Goal: Task Accomplishment & Management: Manage account settings

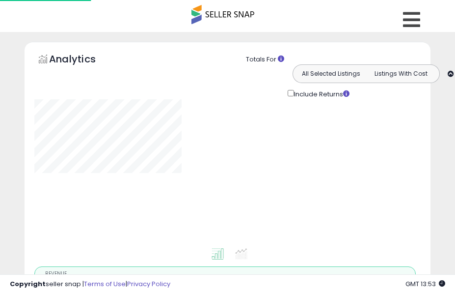
type input "**********"
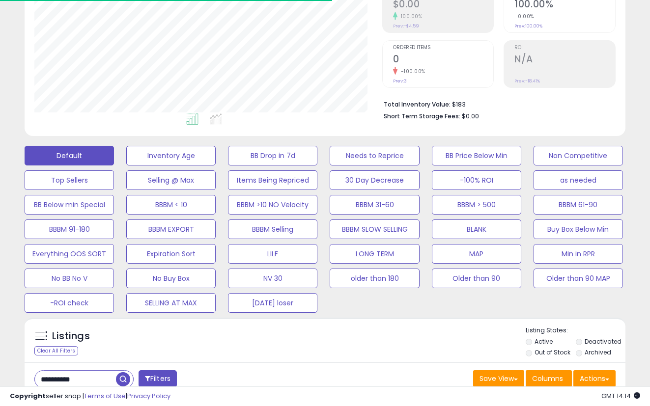
scroll to position [327, 0]
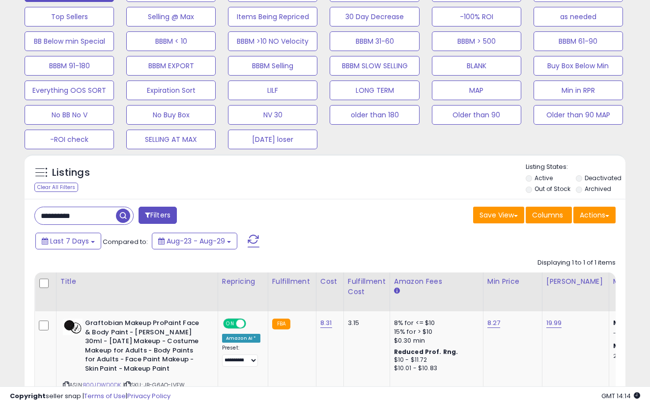
drag, startPoint x: 416, startPoint y: 203, endPoint x: 506, endPoint y: 154, distance: 102.9
click at [416, 203] on div "**********" at bounding box center [325, 323] width 601 height 248
click at [455, 212] on button "Actions" at bounding box center [594, 215] width 42 height 17
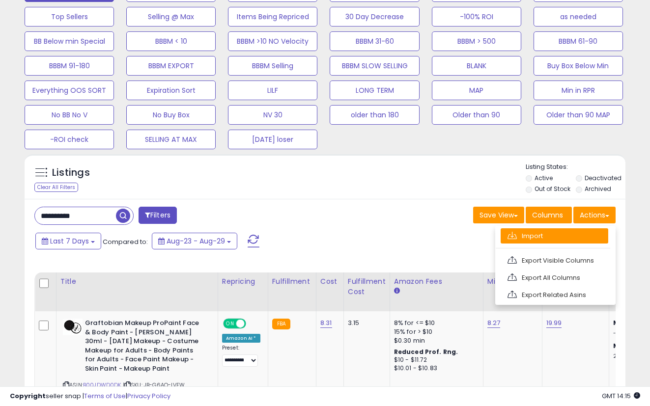
click at [455, 237] on link "Import" at bounding box center [554, 235] width 108 height 15
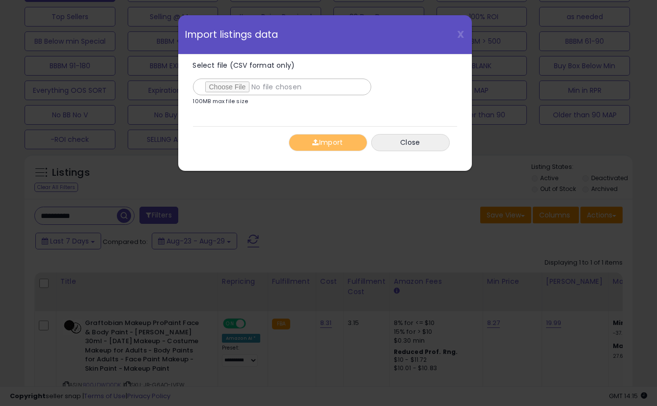
type input "**********"
click at [340, 147] on button "Import" at bounding box center [328, 142] width 79 height 17
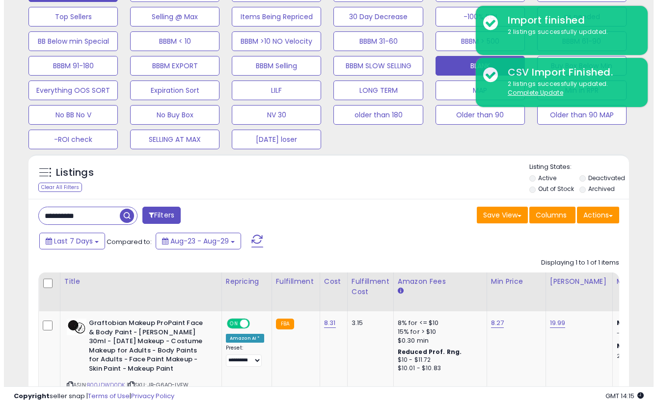
scroll to position [164, 0]
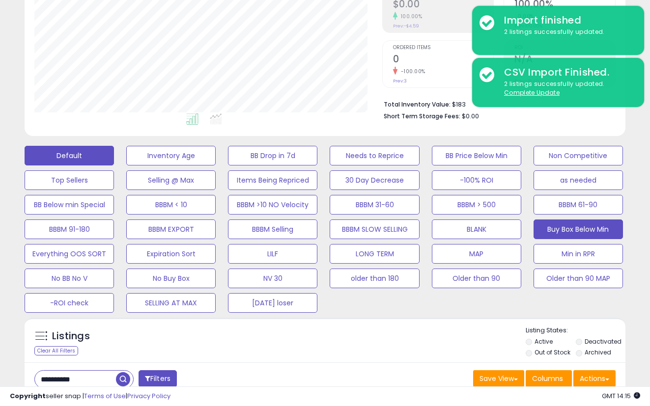
click at [455, 227] on button "Buy Box Below Min" at bounding box center [577, 230] width 89 height 20
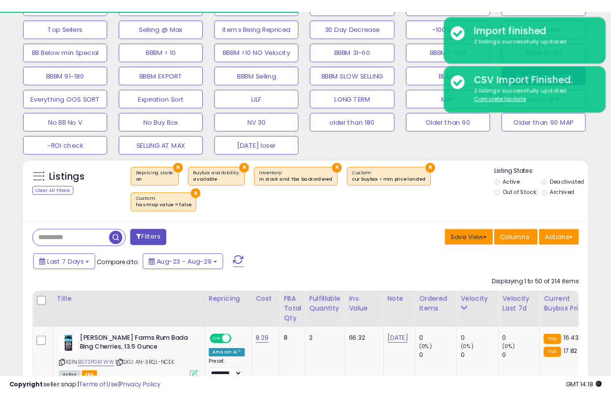
scroll to position [327, 0]
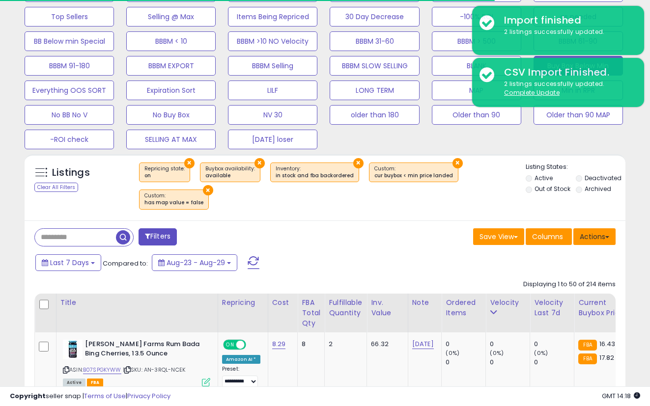
click at [455, 234] on button "Actions" at bounding box center [594, 236] width 42 height 17
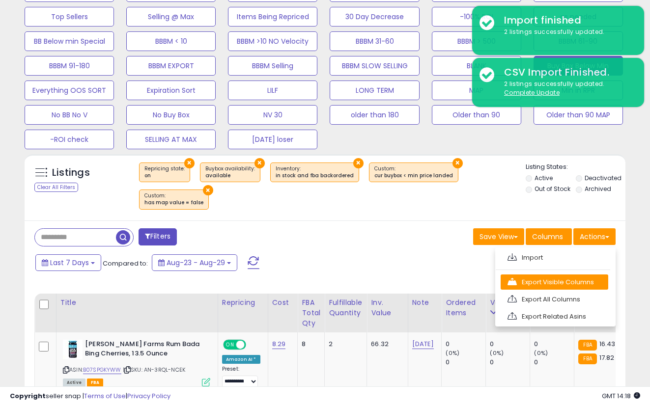
click at [455, 278] on link "Export Visible Columns" at bounding box center [554, 282] width 108 height 15
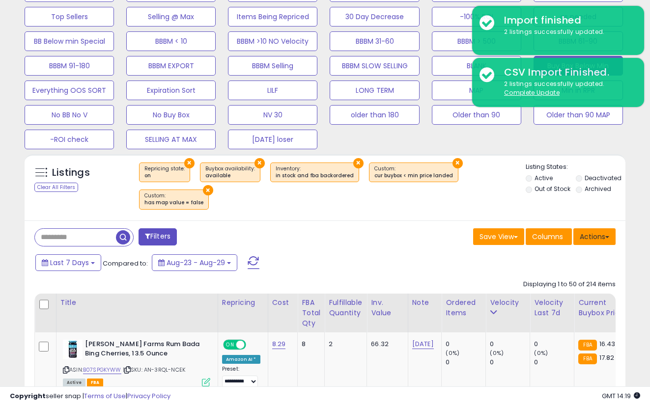
click at [455, 228] on button "Actions" at bounding box center [594, 236] width 42 height 17
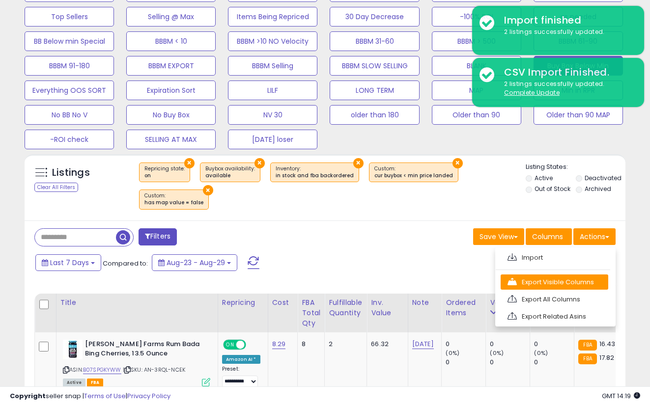
click at [455, 277] on link "Export Visible Columns" at bounding box center [554, 282] width 108 height 15
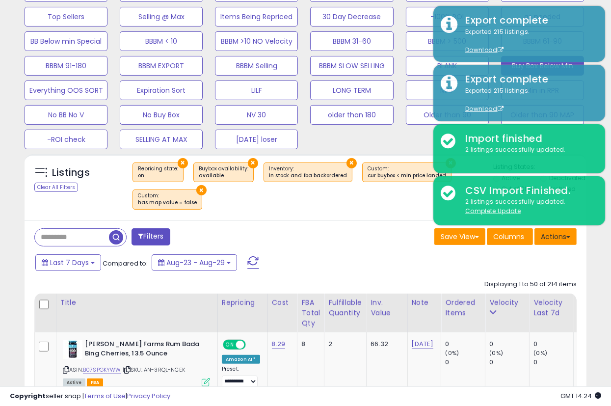
click at [455, 237] on button "Actions" at bounding box center [556, 236] width 42 height 17
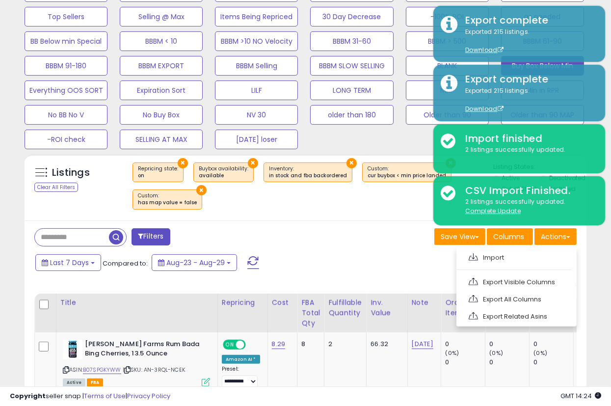
click at [455, 280] on link "Export Visible Columns" at bounding box center [516, 282] width 108 height 15
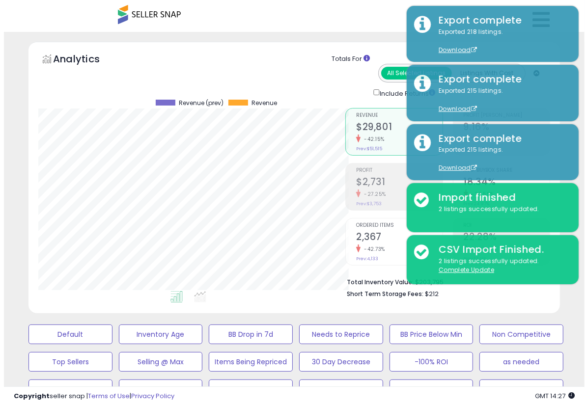
scroll to position [490953, 490846]
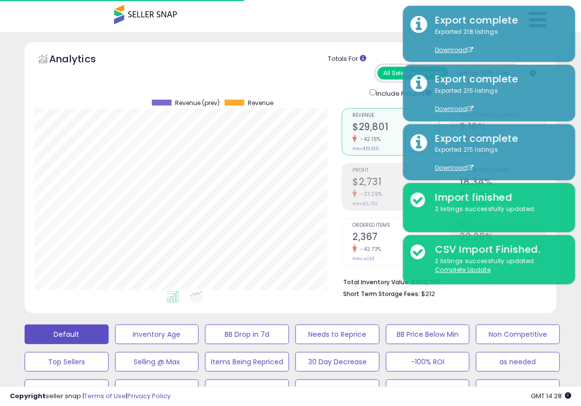
click at [64, 293] on button "Default" at bounding box center [67, 335] width 84 height 20
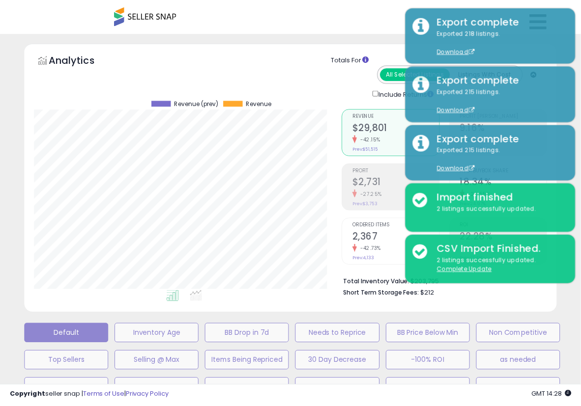
scroll to position [201, 311]
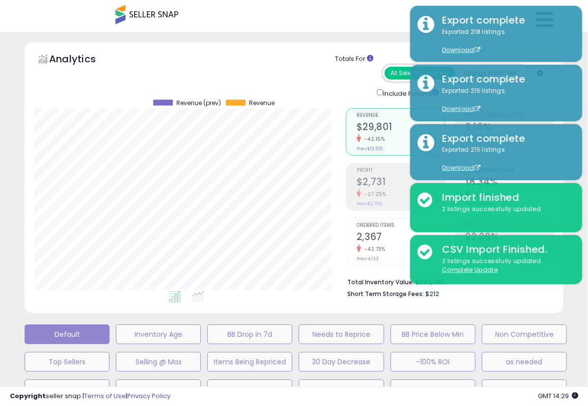
select select "**"
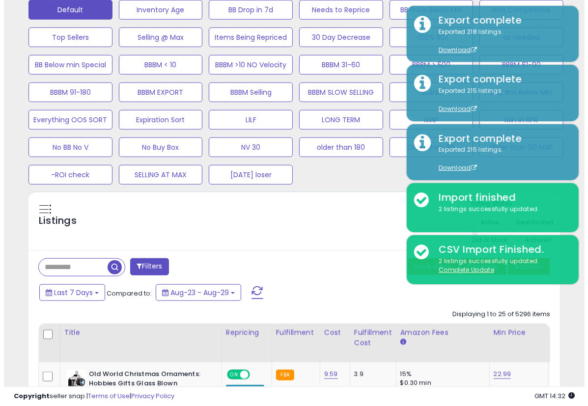
scroll to position [327, 0]
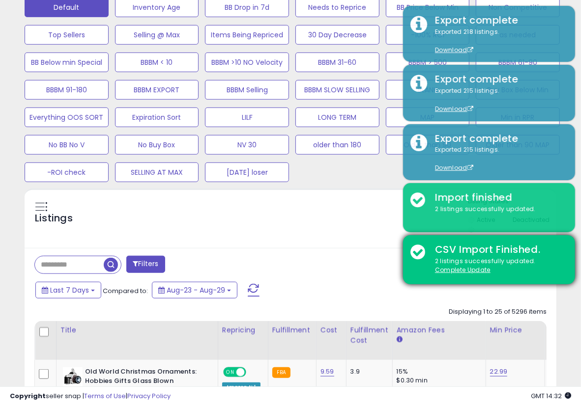
drag, startPoint x: 487, startPoint y: 271, endPoint x: 492, endPoint y: 271, distance: 4.9
click at [455, 271] on u "Complete Update" at bounding box center [463, 270] width 56 height 8
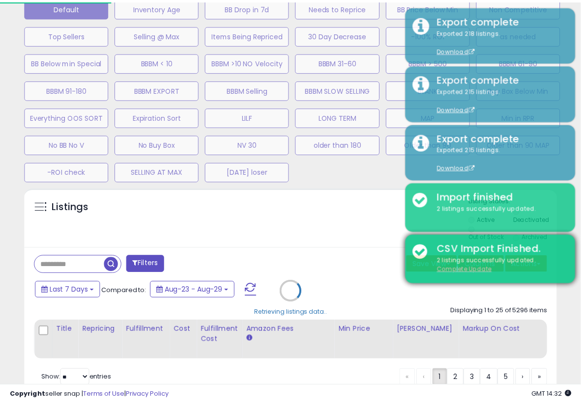
scroll to position [201, 311]
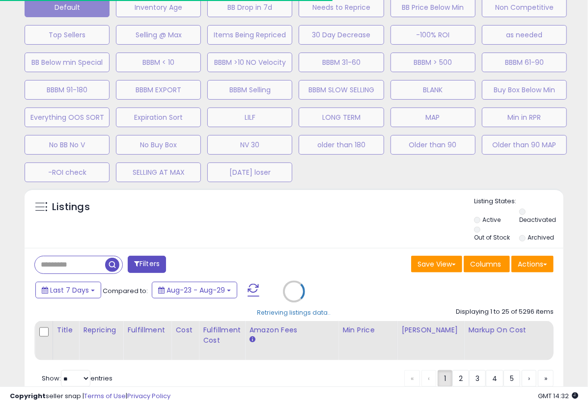
click at [455, 266] on div "Retrieving listings data.." at bounding box center [294, 299] width 554 height 221
click at [455, 262] on div "Retrieving listings data.." at bounding box center [294, 299] width 554 height 221
click at [455, 259] on div "Retrieving listings data.." at bounding box center [294, 299] width 554 height 221
click at [455, 261] on div "Retrieving listings data.." at bounding box center [294, 299] width 554 height 221
click at [455, 265] on div "Retrieving listings data.." at bounding box center [294, 299] width 554 height 221
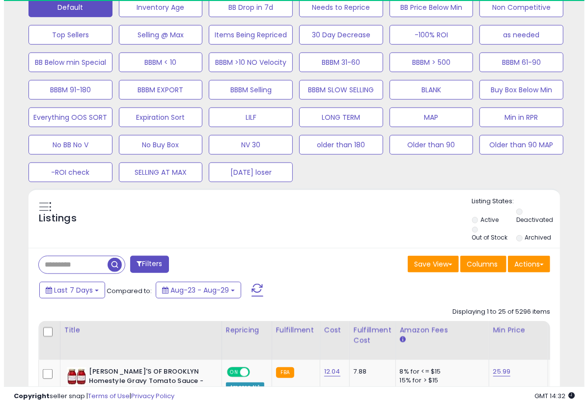
scroll to position [490953, 490846]
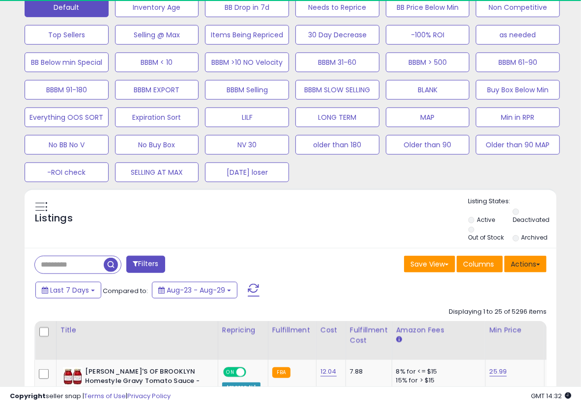
click at [455, 267] on button "Actions" at bounding box center [525, 264] width 42 height 17
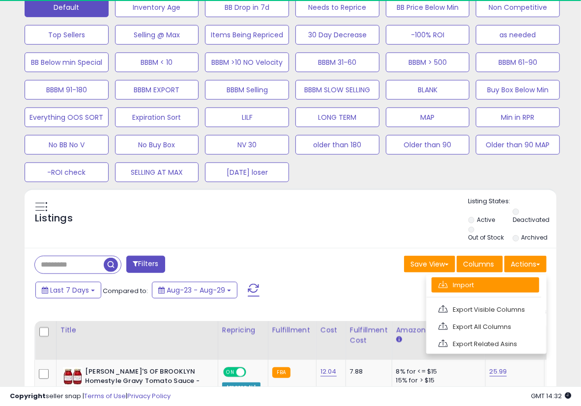
click at [455, 278] on link "Import" at bounding box center [485, 285] width 108 height 15
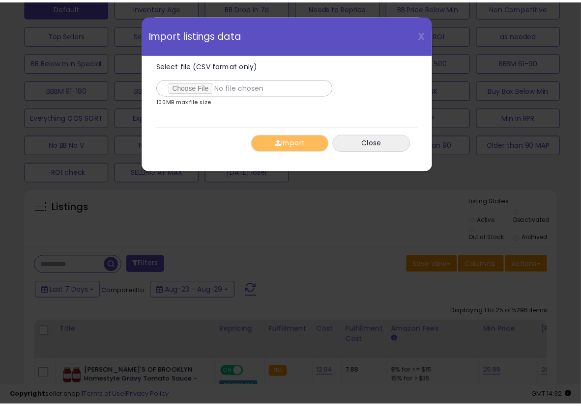
scroll to position [201, 311]
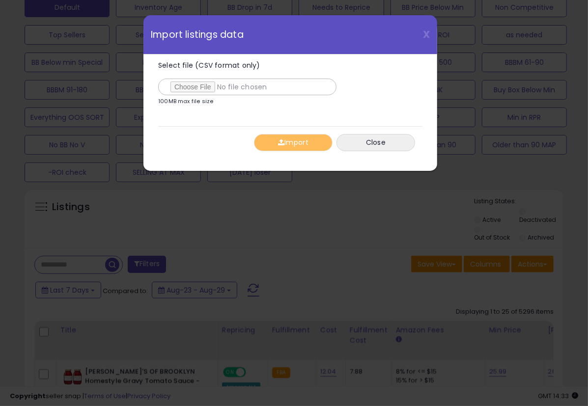
type input "**********"
click at [311, 142] on button "Import" at bounding box center [293, 142] width 79 height 17
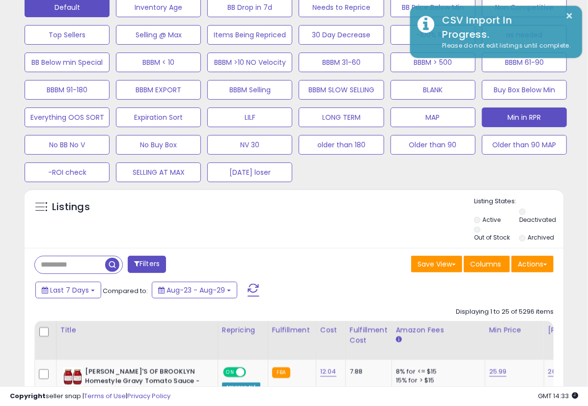
scroll to position [490953, 490846]
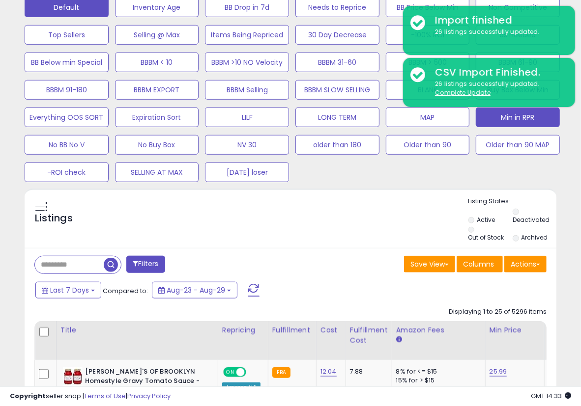
click at [455, 119] on button "Min in RPR" at bounding box center [517, 118] width 84 height 20
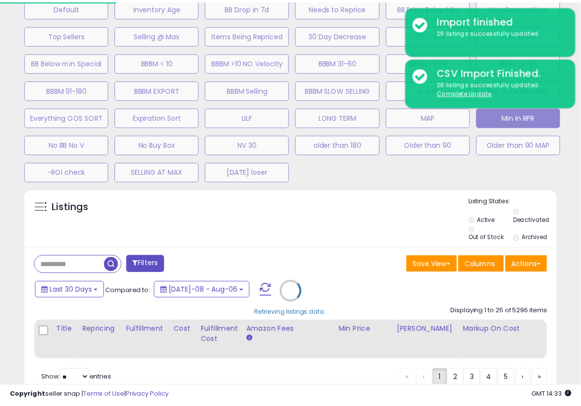
scroll to position [201, 311]
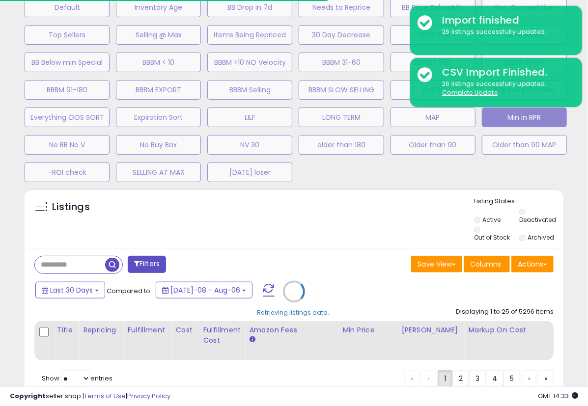
select select "**"
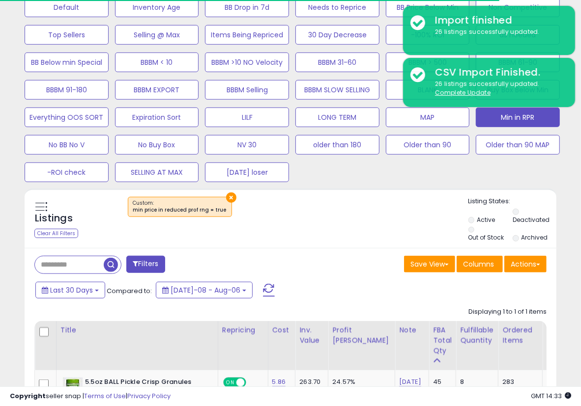
scroll to position [201, 307]
drag, startPoint x: 371, startPoint y: 214, endPoint x: 386, endPoint y: 206, distance: 16.7
click at [371, 214] on div "×" at bounding box center [291, 211] width 353 height 28
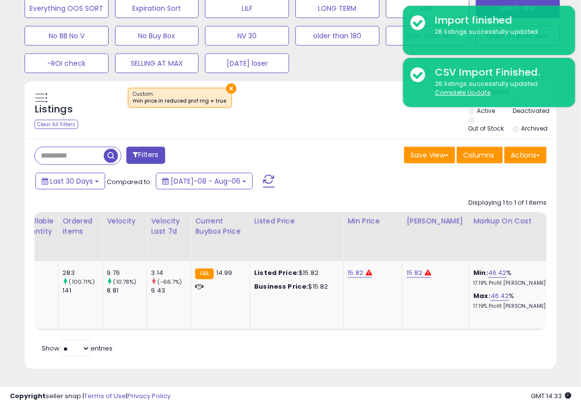
scroll to position [0, 478]
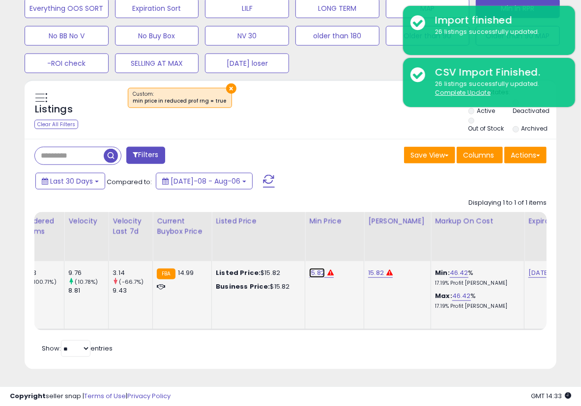
click at [309, 268] on link "15.82" at bounding box center [317, 273] width 16 height 10
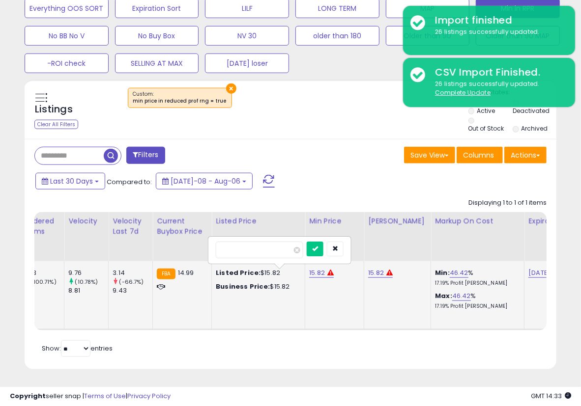
drag, startPoint x: 225, startPoint y: 244, endPoint x: 216, endPoint y: 246, distance: 10.0
click at [216, 246] on input "*****" at bounding box center [259, 250] width 87 height 17
type input "*****"
click button "submit" at bounding box center [314, 249] width 17 height 15
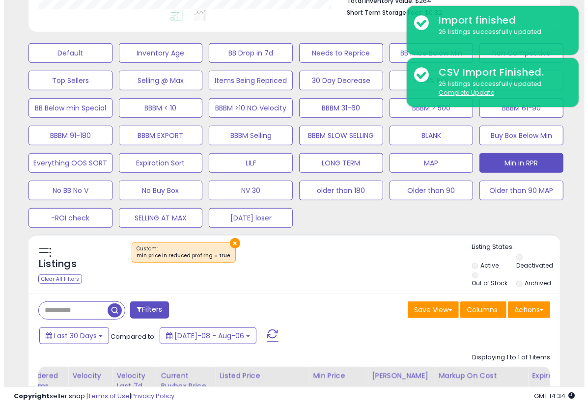
scroll to position [279, 0]
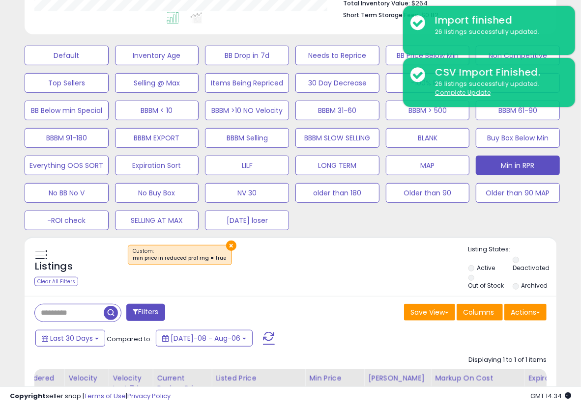
click at [298, 242] on div "Listings Clear All Filters ×" at bounding box center [290, 266] width 531 height 59
click at [80, 55] on button "Default" at bounding box center [67, 56] width 84 height 20
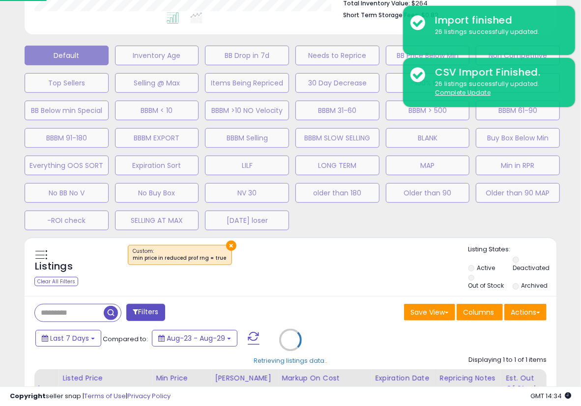
scroll to position [201, 311]
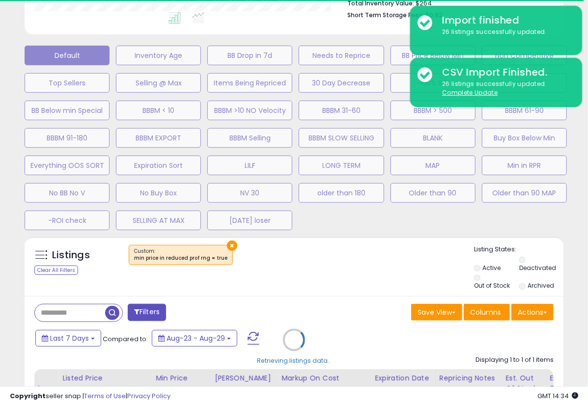
click at [329, 254] on div "Retrieving listings data.." at bounding box center [294, 347] width 554 height 221
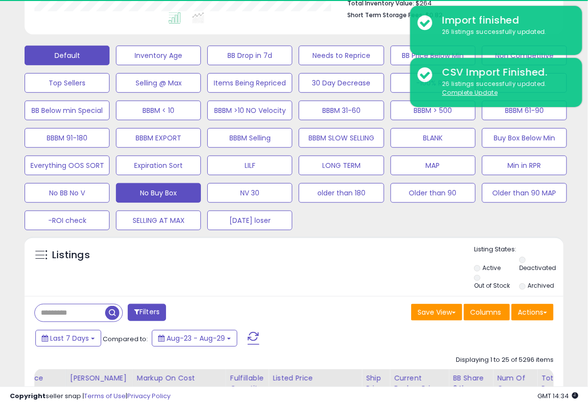
select select "**"
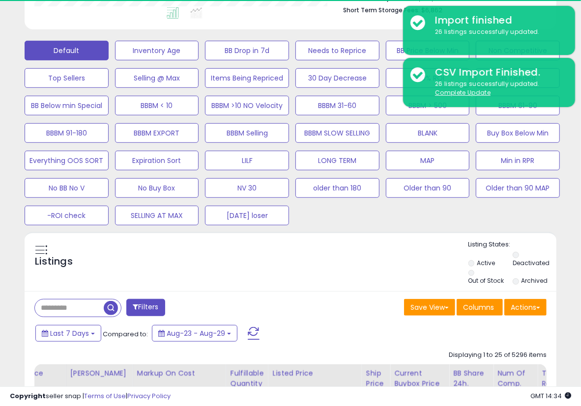
scroll to position [279, 0]
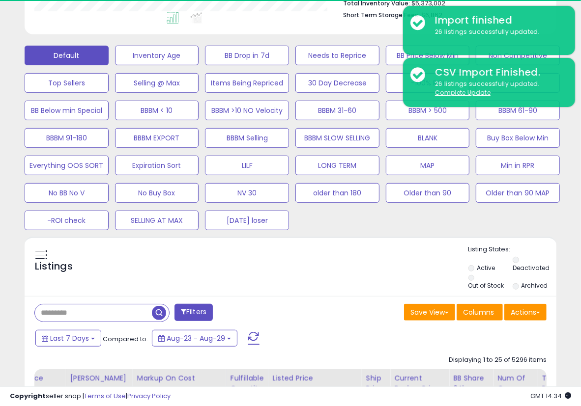
click at [81, 293] on input "text" at bounding box center [93, 313] width 117 height 17
paste input "**********"
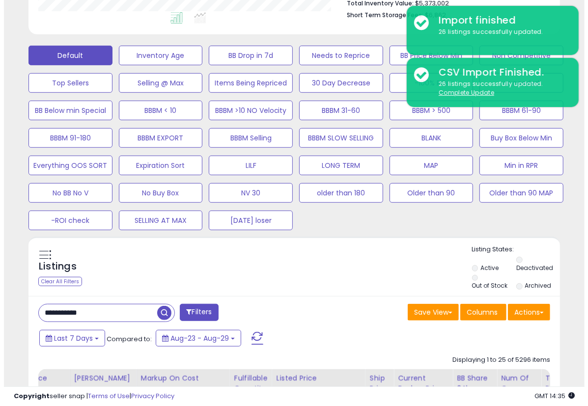
scroll to position [201, 307]
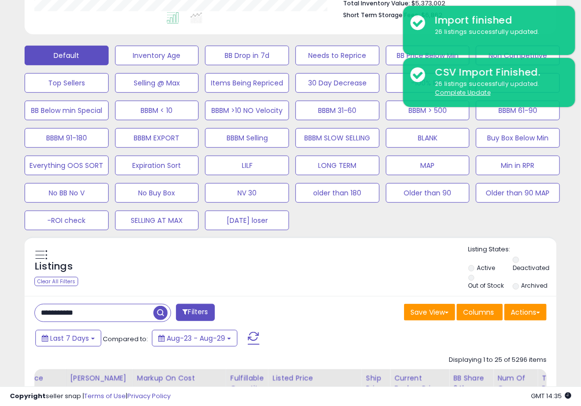
type input "**********"
click at [192, 293] on button "Filters" at bounding box center [195, 312] width 38 height 17
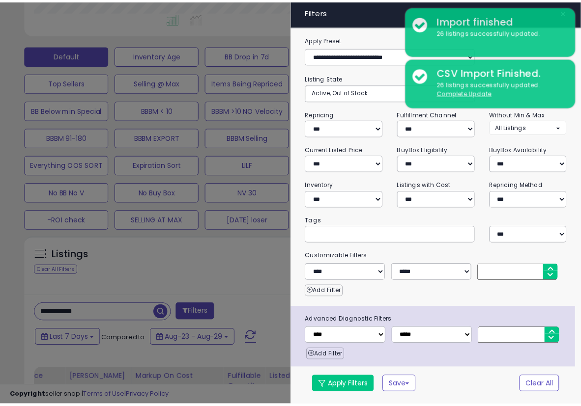
scroll to position [201, 311]
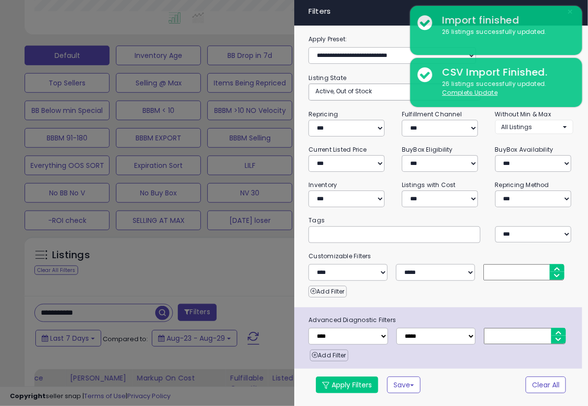
click at [212, 268] on div at bounding box center [294, 203] width 588 height 406
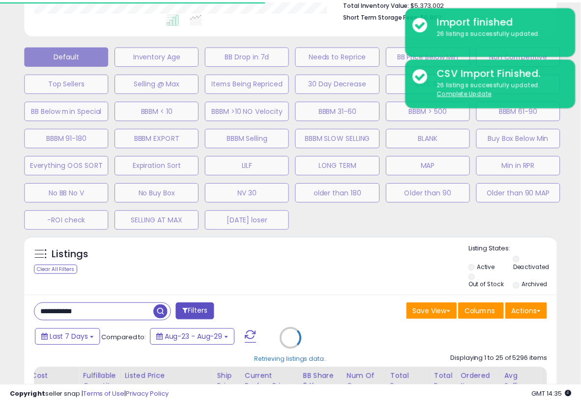
scroll to position [201, 307]
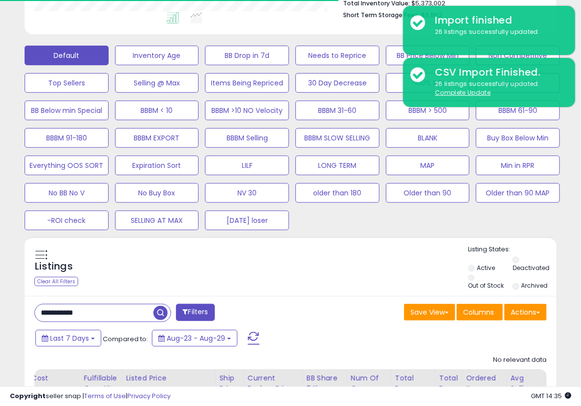
drag, startPoint x: 156, startPoint y: 316, endPoint x: 173, endPoint y: 309, distance: 18.5
click at [157, 293] on span "button" at bounding box center [160, 313] width 14 height 14
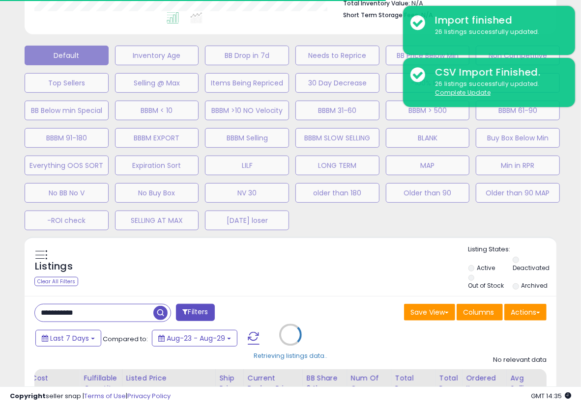
click at [455, 258] on div "Listings Clear All Filters Active" at bounding box center [290, 342] width 531 height 211
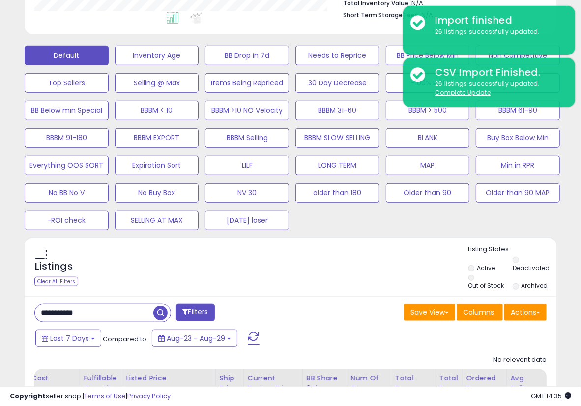
click at [262, 260] on div "Listings Clear All Filters Listing States:" at bounding box center [290, 268] width 531 height 47
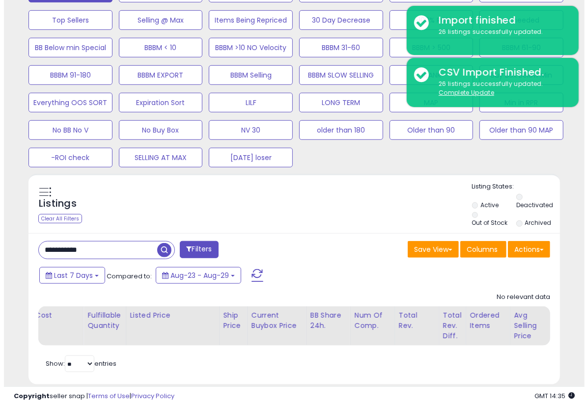
scroll to position [363, 0]
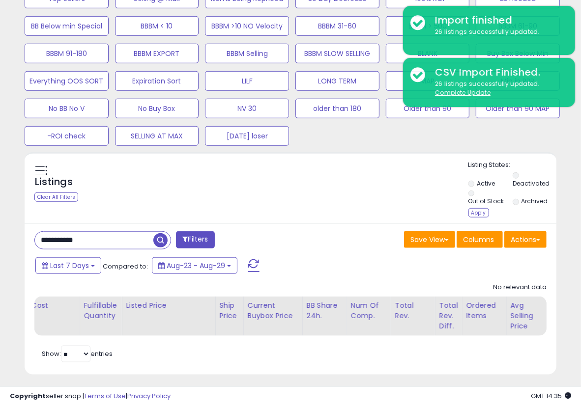
click at [455, 172] on li "Deactivated" at bounding box center [533, 181] width 43 height 18
click at [455, 211] on div "Apply" at bounding box center [478, 212] width 21 height 9
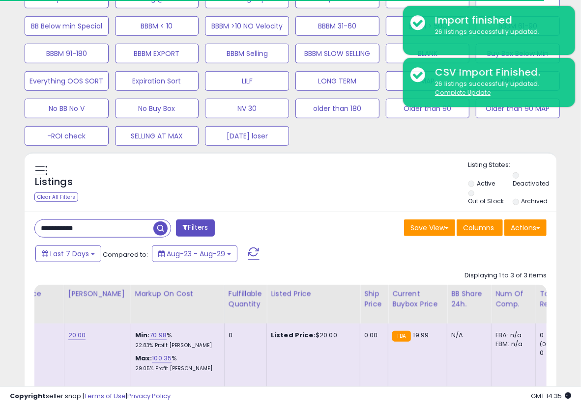
scroll to position [201, 307]
click at [334, 216] on div "**********" at bounding box center [290, 391] width 531 height 359
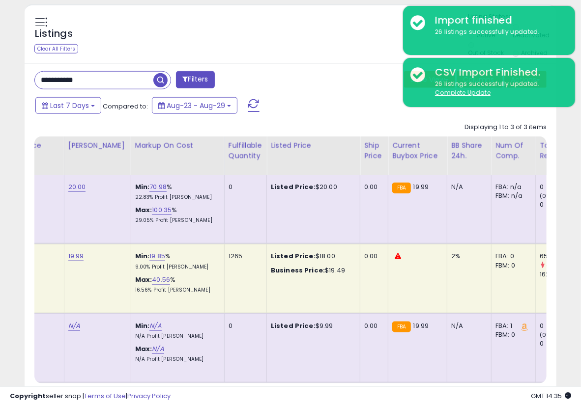
scroll to position [571, 0]
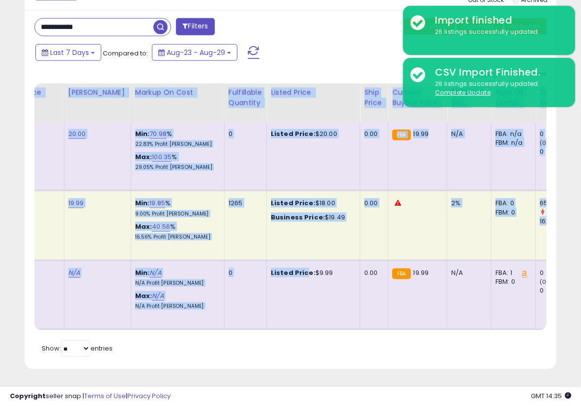
drag, startPoint x: 290, startPoint y: 322, endPoint x: 217, endPoint y: 332, distance: 73.3
click at [217, 293] on div "Retrieving listings data.. Displaying 1 to 3 of 3 items Title Repricing" at bounding box center [290, 212] width 512 height 295
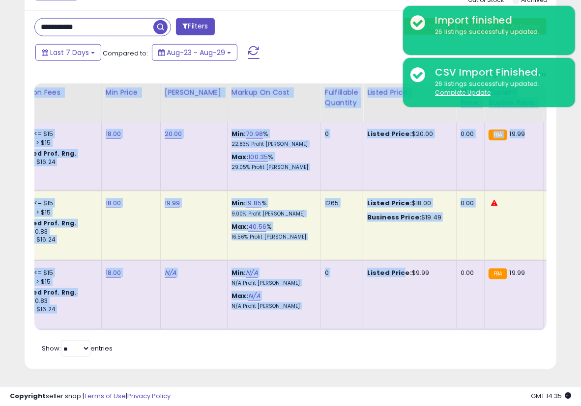
scroll to position [0, 0]
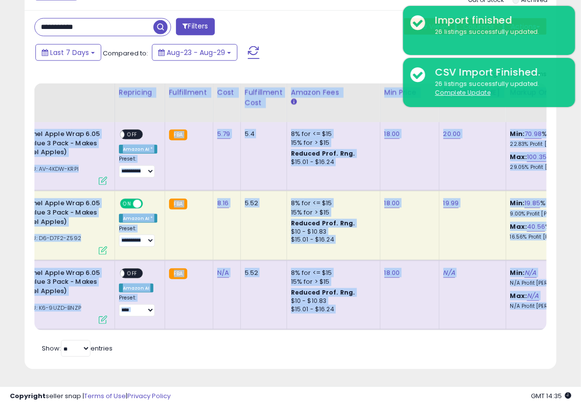
click at [222, 293] on td "N/A" at bounding box center [227, 294] width 28 height 69
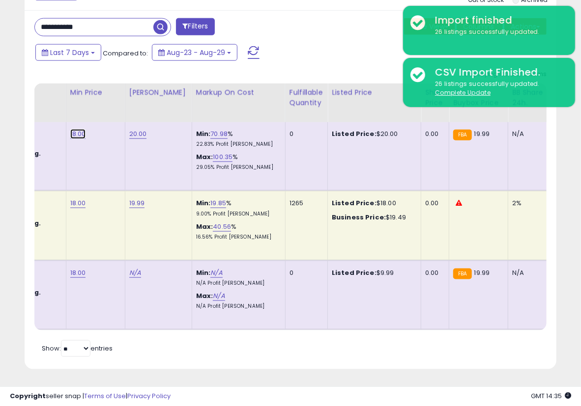
click at [70, 129] on link "18.00" at bounding box center [78, 134] width 16 height 10
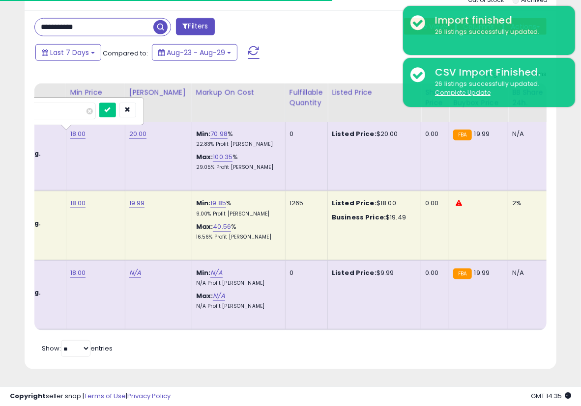
click at [79, 104] on input "*****" at bounding box center [51, 111] width 87 height 17
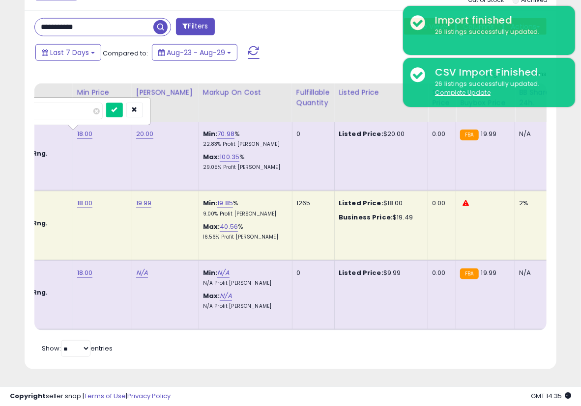
type input "*****"
click button "submit" at bounding box center [114, 110] width 17 height 15
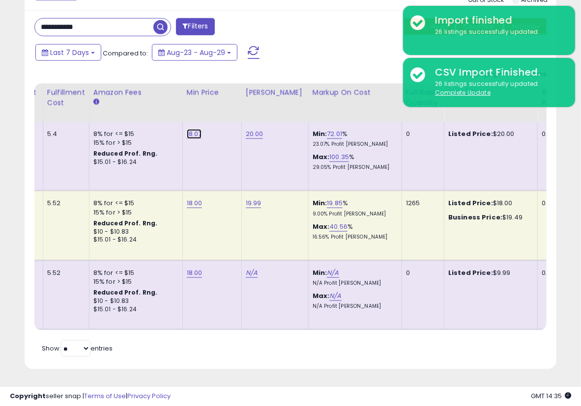
click at [189, 129] on link "18.07" at bounding box center [194, 134] width 15 height 10
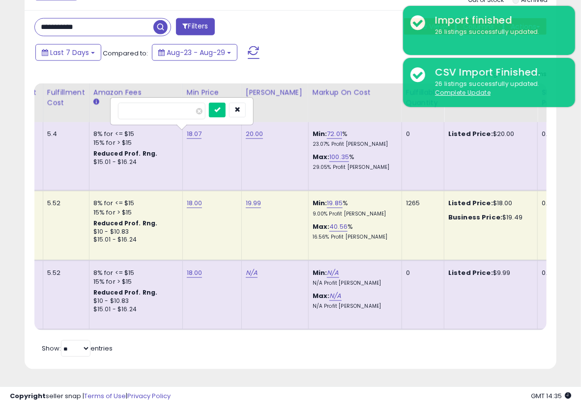
drag, startPoint x: 166, startPoint y: 106, endPoint x: 127, endPoint y: 105, distance: 38.8
click at [127, 105] on input "*****" at bounding box center [161, 111] width 87 height 17
type input "**"
click button "submit" at bounding box center [217, 110] width 17 height 15
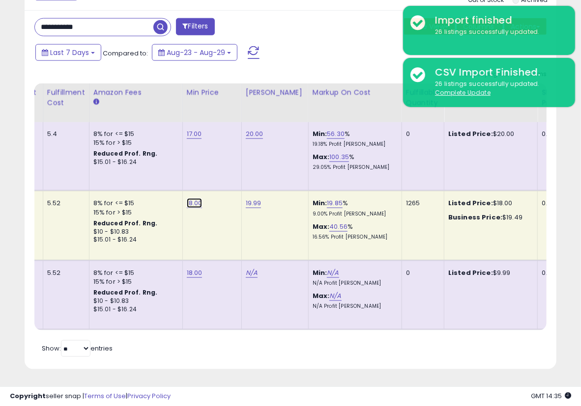
click at [189, 198] on link "18.00" at bounding box center [195, 203] width 16 height 10
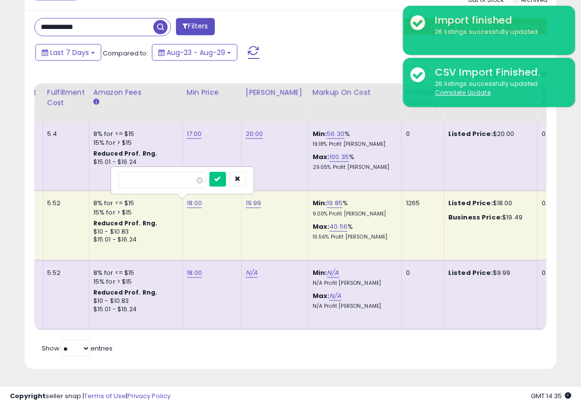
drag, startPoint x: 143, startPoint y: 171, endPoint x: 126, endPoint y: 175, distance: 18.0
click at [126, 175] on input "*****" at bounding box center [161, 180] width 87 height 17
type input "*"
click button "submit" at bounding box center [217, 179] width 17 height 15
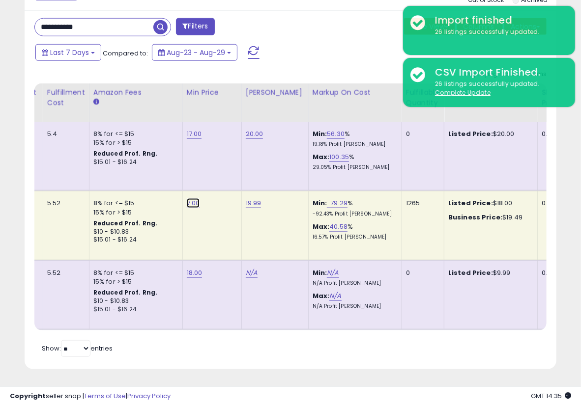
click at [187, 198] on link "7.00" at bounding box center [193, 203] width 13 height 10
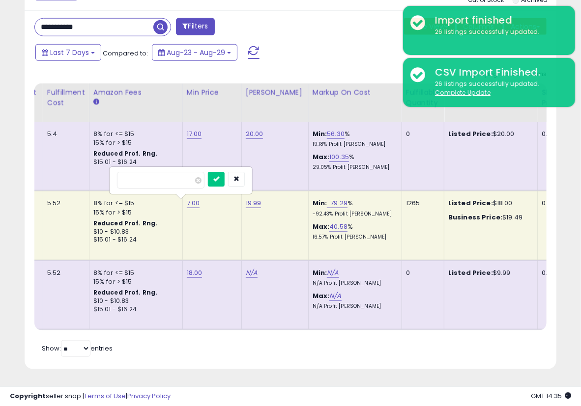
type input "*****"
click button "submit" at bounding box center [216, 179] width 17 height 15
click at [191, 268] on link "18.00" at bounding box center [195, 273] width 16 height 10
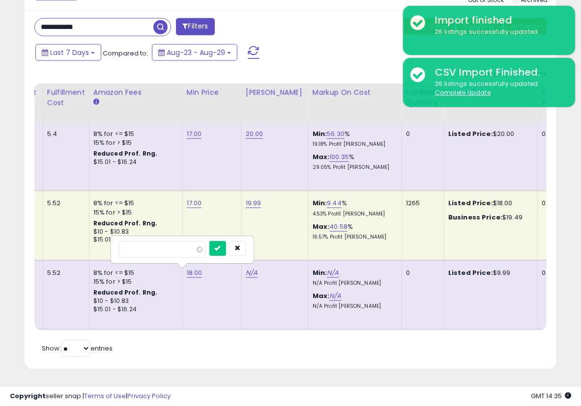
drag, startPoint x: 146, startPoint y: 244, endPoint x: 130, endPoint y: 243, distance: 16.2
click at [131, 244] on input "*****" at bounding box center [161, 249] width 87 height 17
type input "**"
click button "submit" at bounding box center [217, 248] width 17 height 15
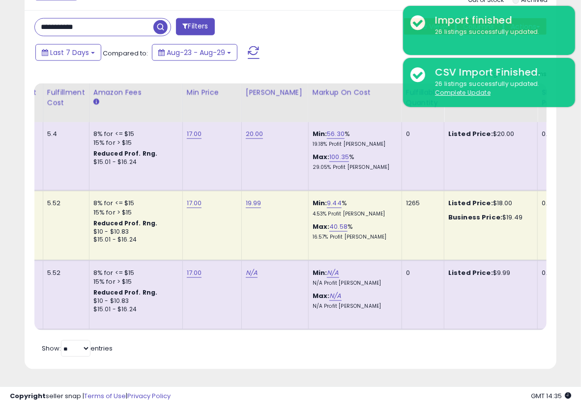
click at [169, 289] on div "Reduced Prof. Rng." at bounding box center [134, 293] width 82 height 8
click at [309, 83] on th "Markup on Cost" at bounding box center [354, 102] width 93 height 39
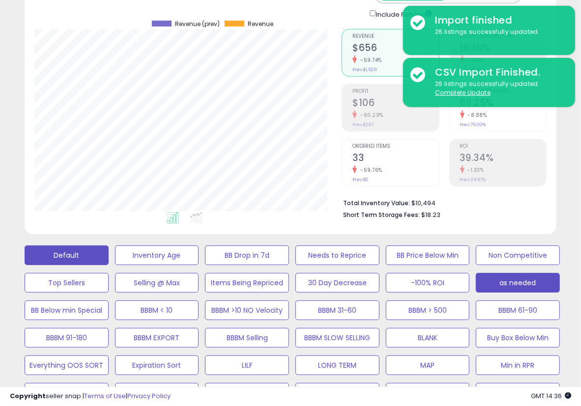
click at [455, 282] on button "as needed" at bounding box center [517, 283] width 84 height 20
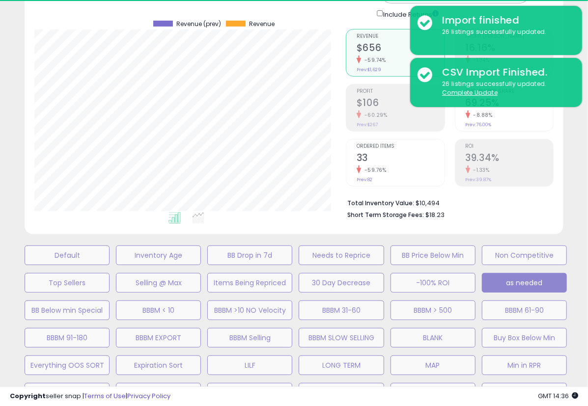
select select "**"
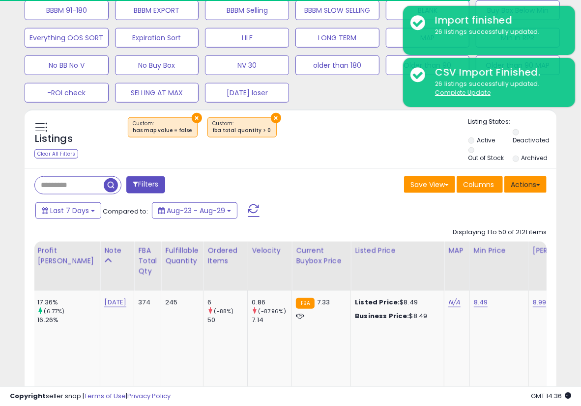
click at [455, 188] on button "Actions" at bounding box center [525, 184] width 42 height 17
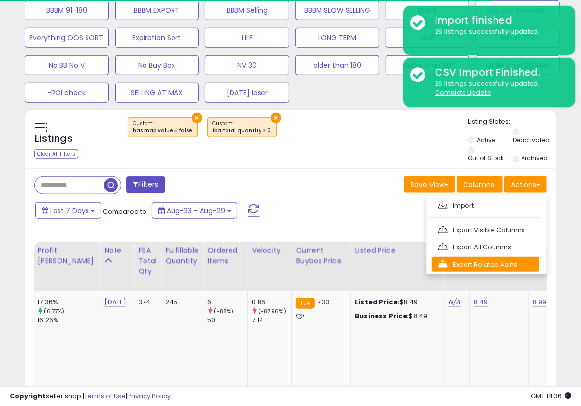
click at [455, 259] on link "Export Related Asins" at bounding box center [485, 264] width 108 height 15
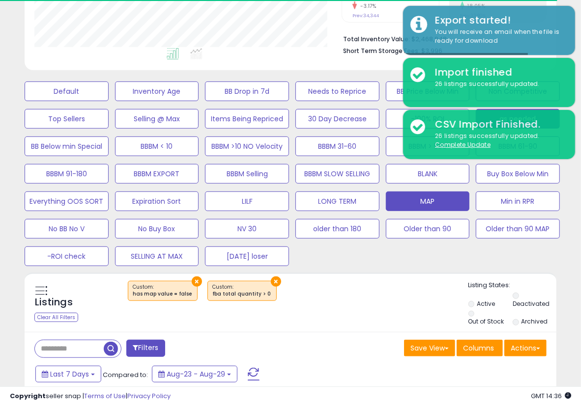
click at [443, 198] on button "MAP" at bounding box center [428, 202] width 84 height 20
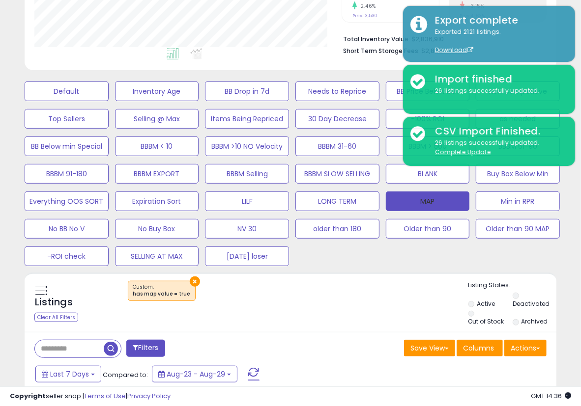
scroll to position [201, 307]
click at [455, 293] on button "Actions" at bounding box center [525, 348] width 42 height 17
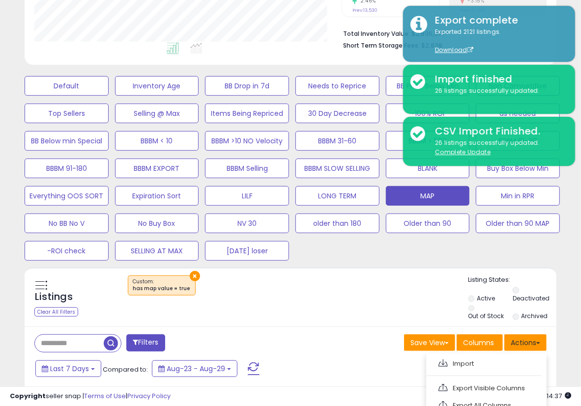
scroll to position [407, 0]
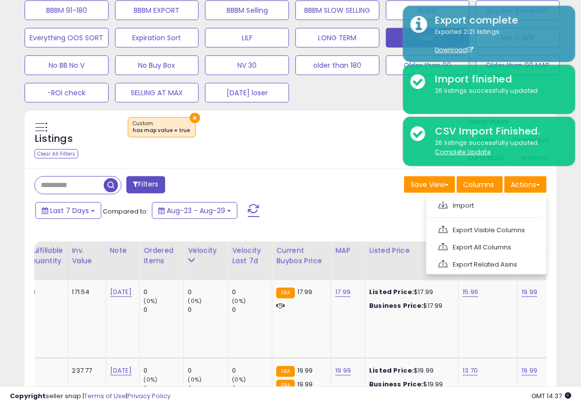
click at [455, 230] on link "Export Visible Columns" at bounding box center [485, 229] width 108 height 15
